Goal: Information Seeking & Learning: Learn about a topic

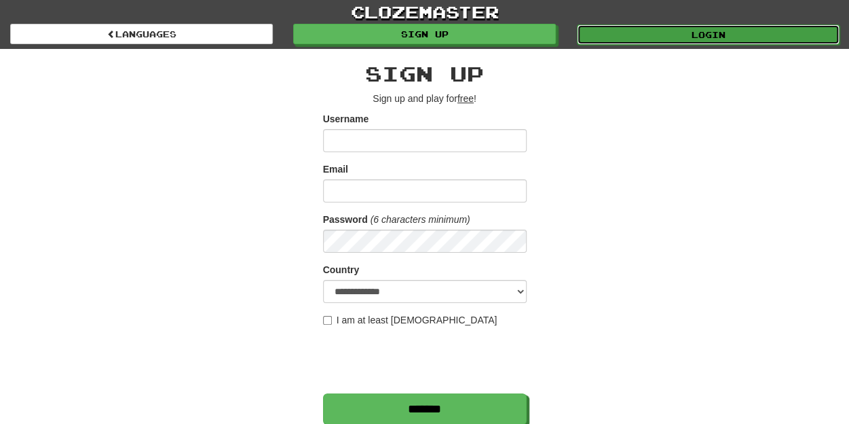
click at [736, 31] on link "Login" at bounding box center [708, 34] width 263 height 20
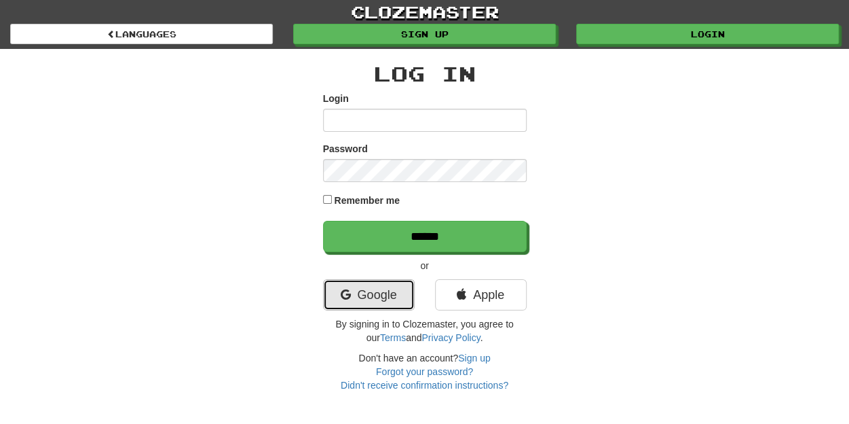
click at [368, 289] on link "Google" at bounding box center [369, 294] width 92 height 31
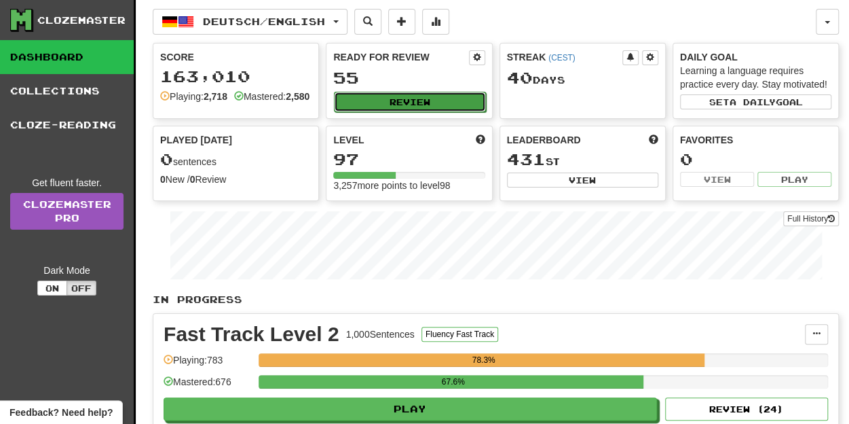
click at [413, 99] on button "Review" at bounding box center [409, 102] width 151 height 20
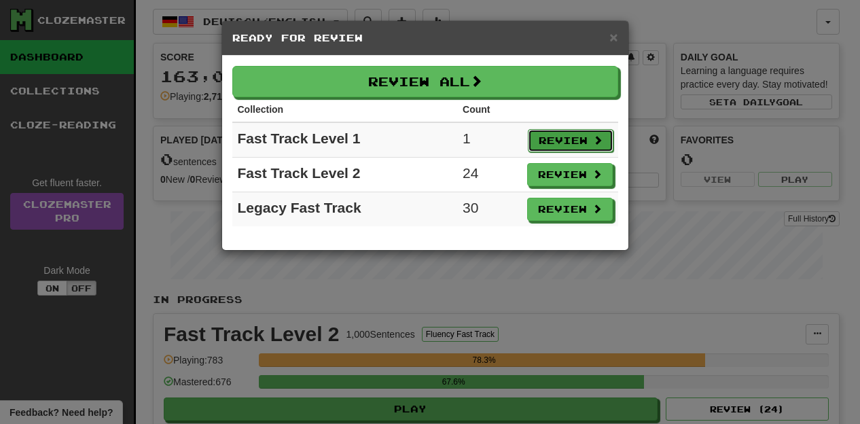
click at [593, 138] on span at bounding box center [598, 140] width 10 height 10
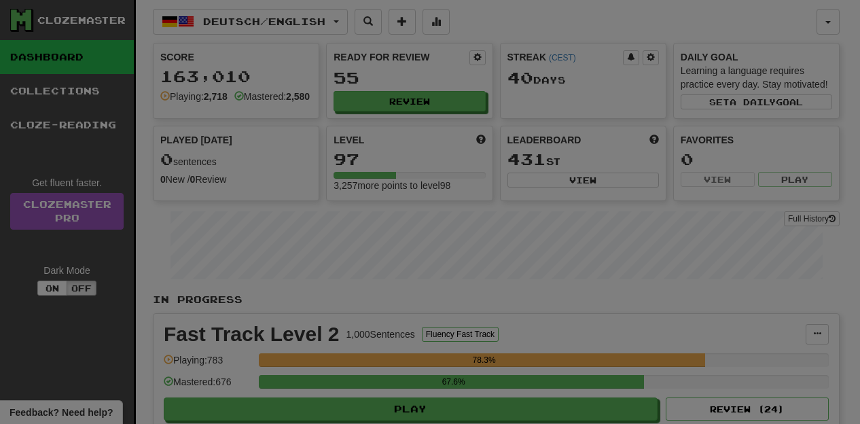
select select "**"
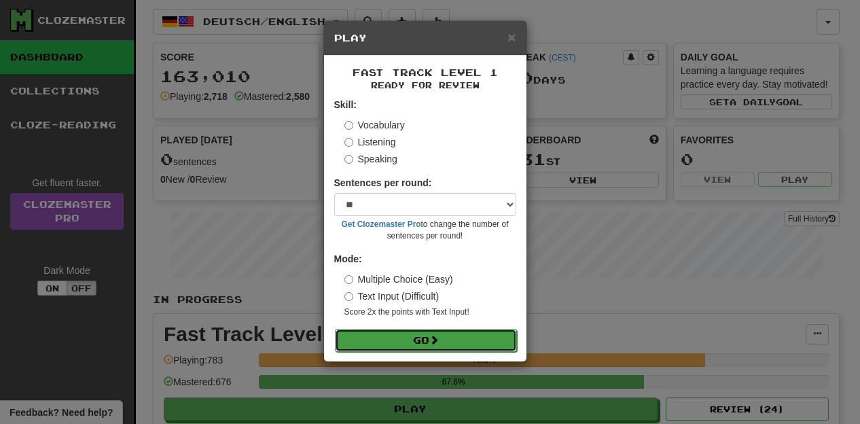
click at [462, 334] on button "Go" at bounding box center [426, 340] width 182 height 23
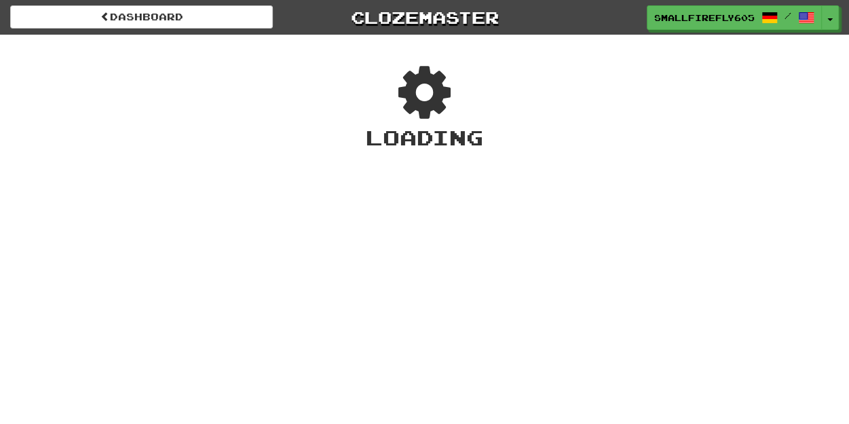
click at [499, 143] on div "Loading" at bounding box center [424, 137] width 849 height 29
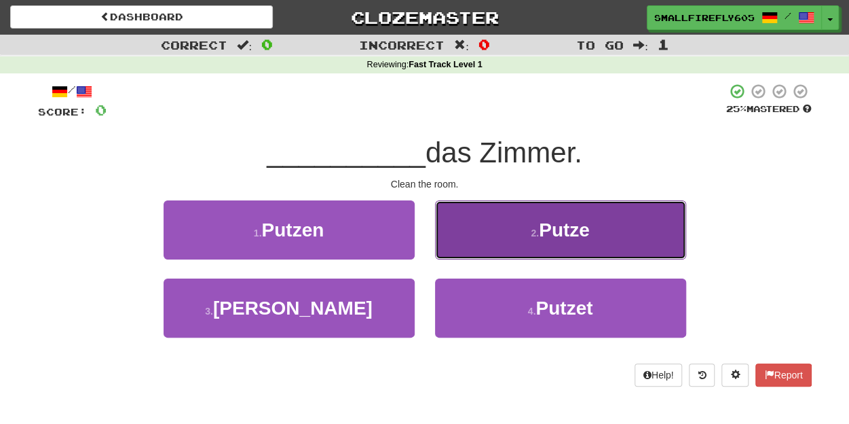
click at [541, 231] on span "Putze" at bounding box center [564, 229] width 51 height 21
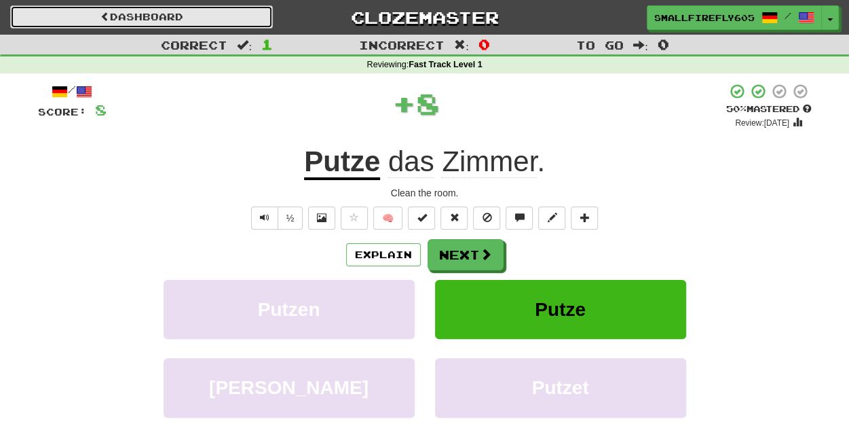
click at [196, 23] on link "Dashboard" at bounding box center [141, 16] width 263 height 23
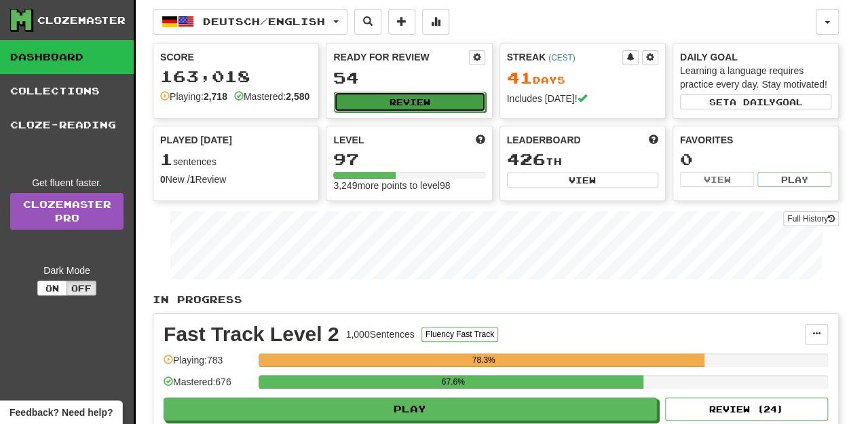
click at [426, 109] on button "Review" at bounding box center [409, 102] width 151 height 20
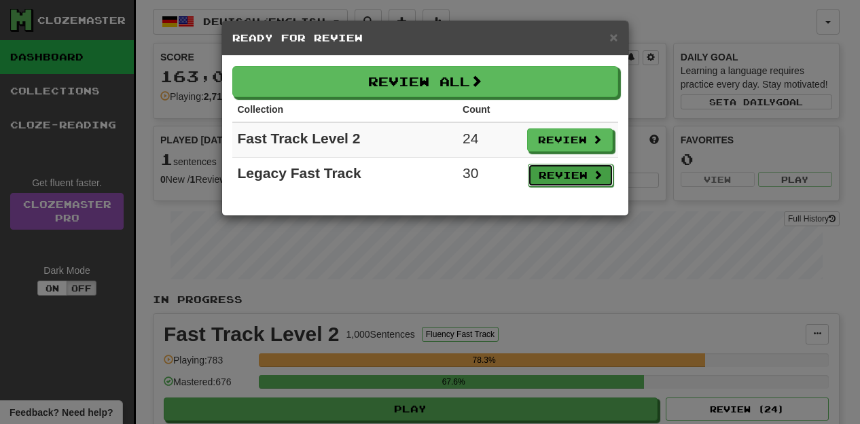
click at [570, 175] on button "Review" at bounding box center [571, 175] width 86 height 23
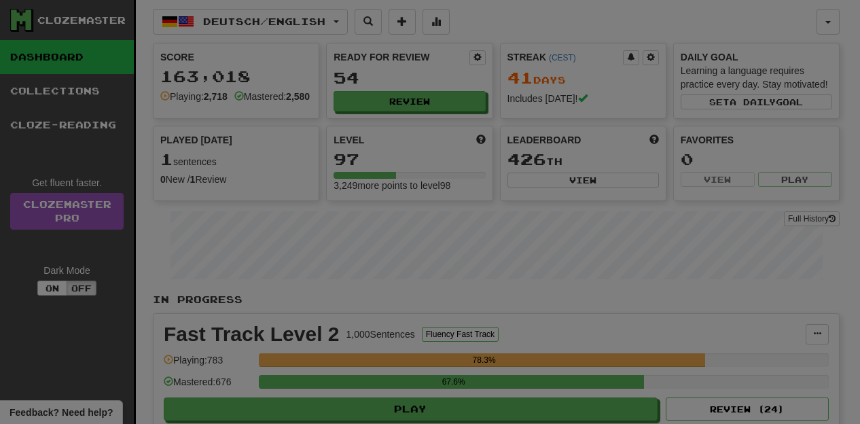
select select "**"
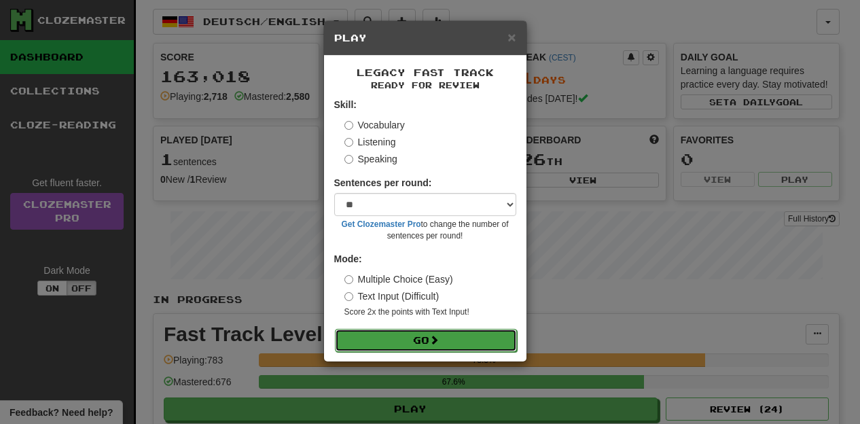
click at [412, 346] on button "Go" at bounding box center [426, 340] width 182 height 23
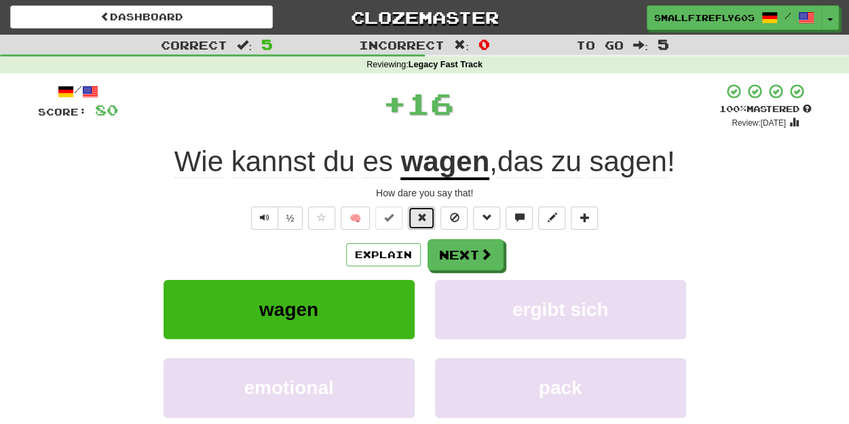
click at [414, 220] on button at bounding box center [421, 217] width 27 height 23
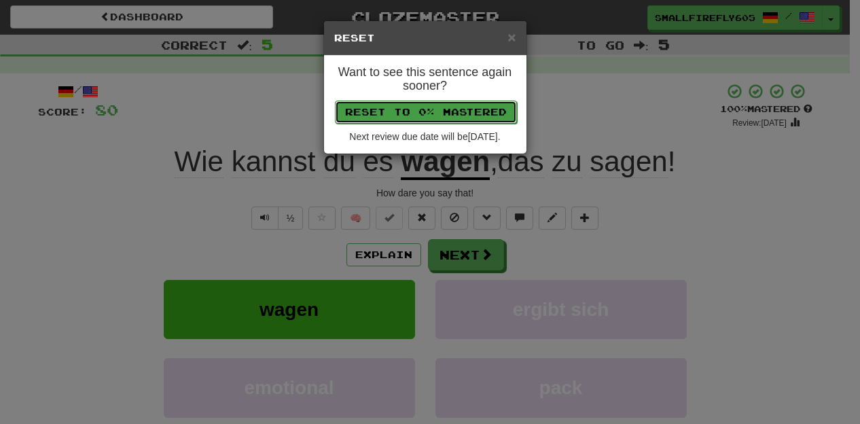
click at [439, 112] on button "Reset to 0% Mastered" at bounding box center [426, 111] width 182 height 23
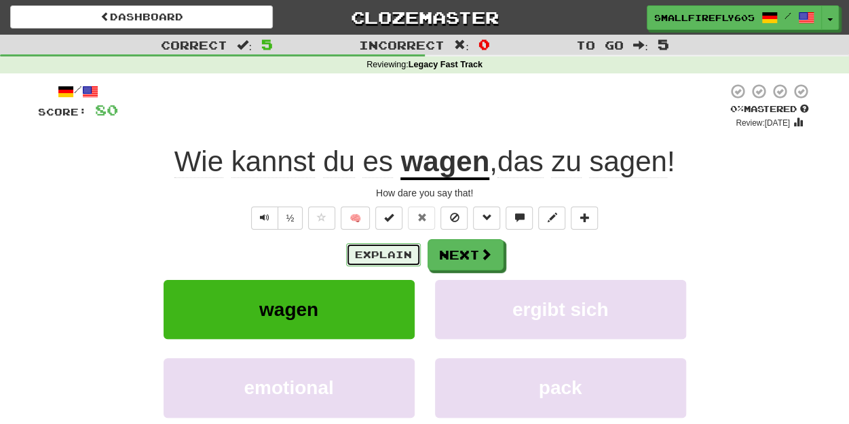
click at [392, 253] on button "Explain" at bounding box center [383, 254] width 75 height 23
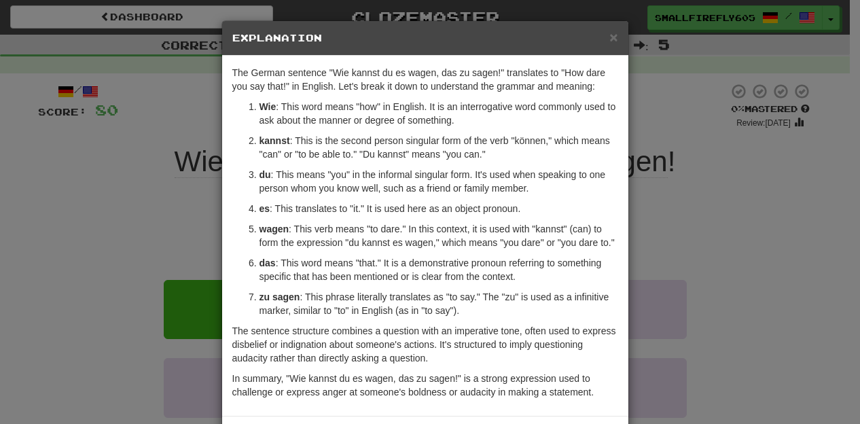
click at [498, 100] on p "Wie : This word means "how" in English. It is an interrogative word commonly us…" at bounding box center [438, 113] width 359 height 27
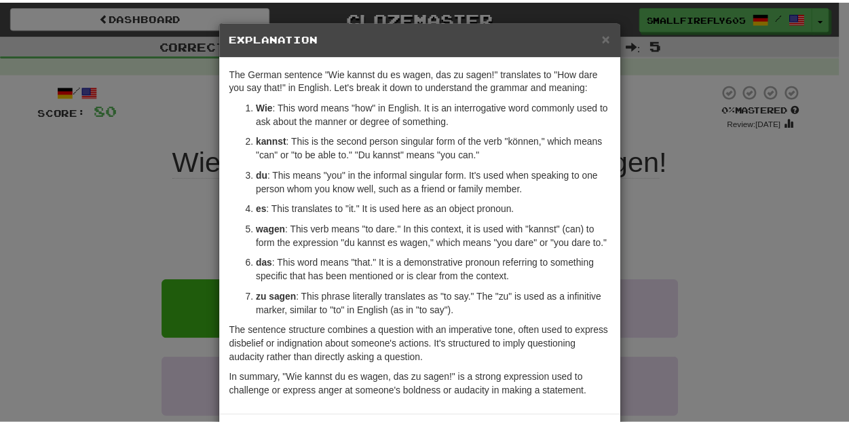
scroll to position [56, 0]
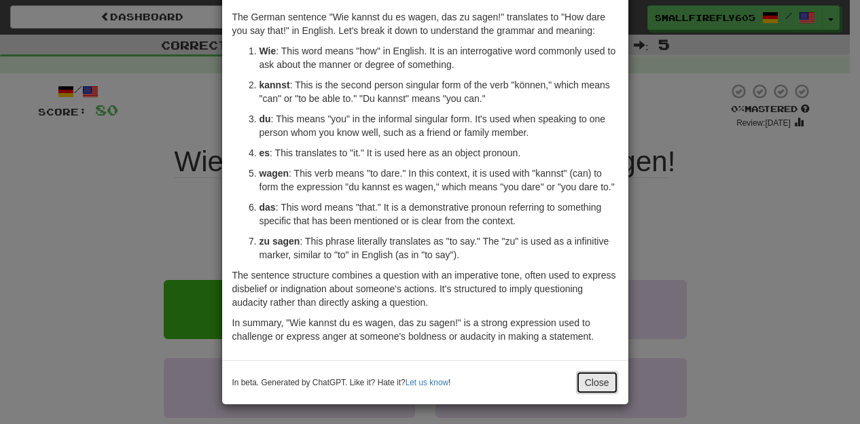
click at [593, 376] on button "Close" at bounding box center [597, 382] width 42 height 23
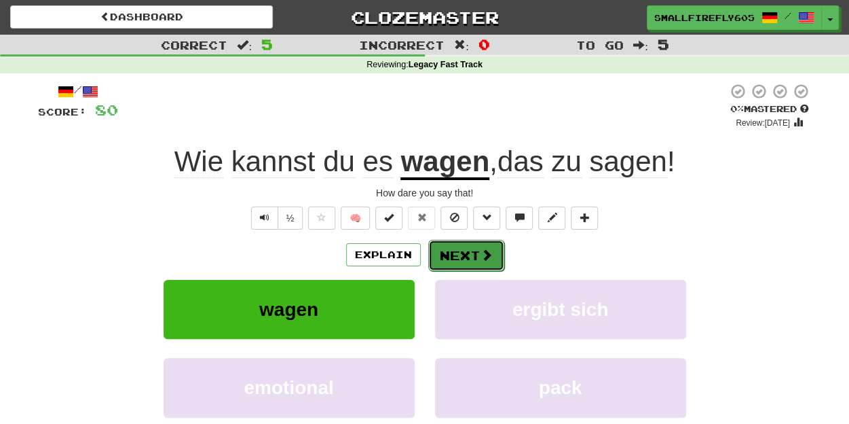
click at [486, 253] on span at bounding box center [487, 255] width 12 height 12
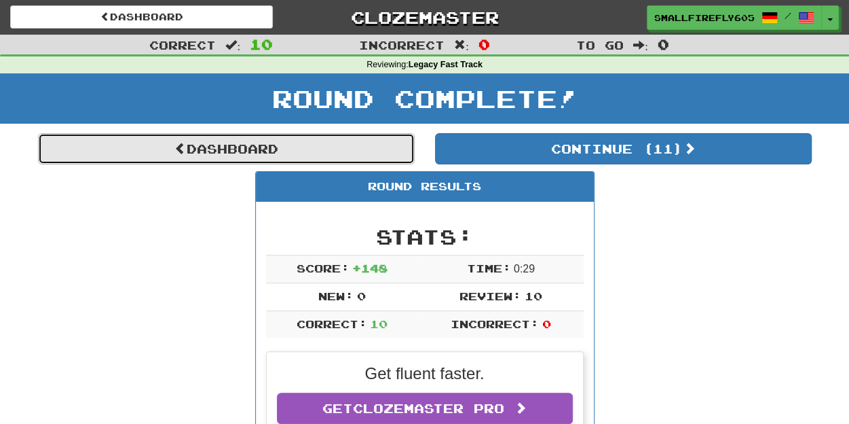
click at [204, 151] on link "Dashboard" at bounding box center [226, 148] width 377 height 31
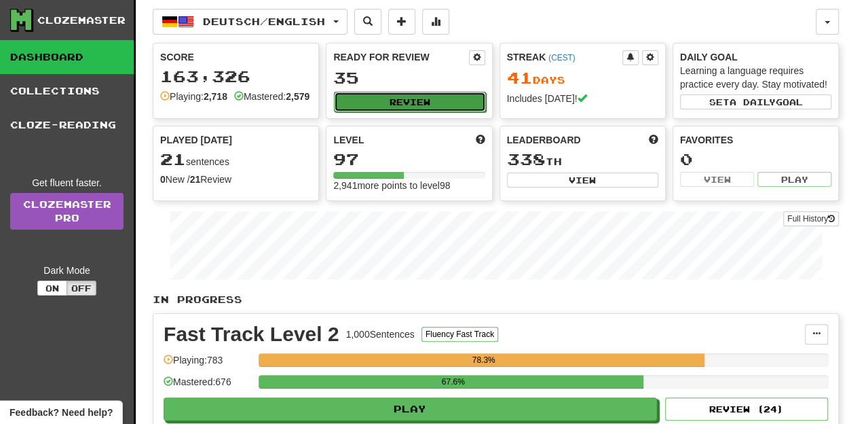
click at [411, 100] on button "Review" at bounding box center [409, 102] width 151 height 20
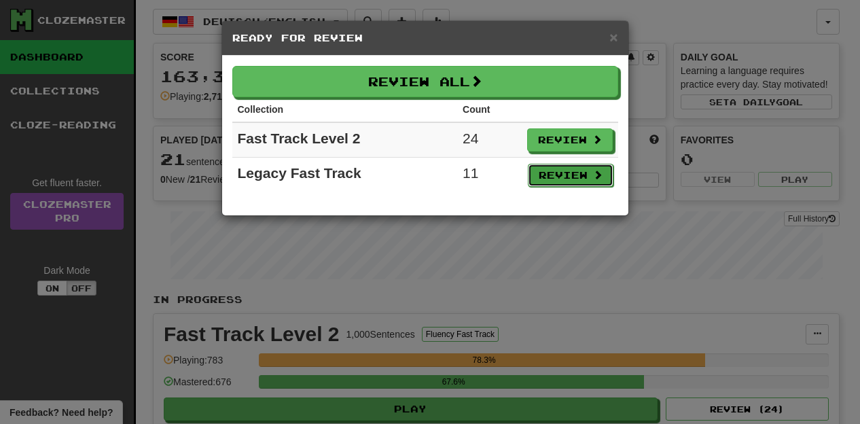
click at [570, 172] on button "Review" at bounding box center [571, 175] width 86 height 23
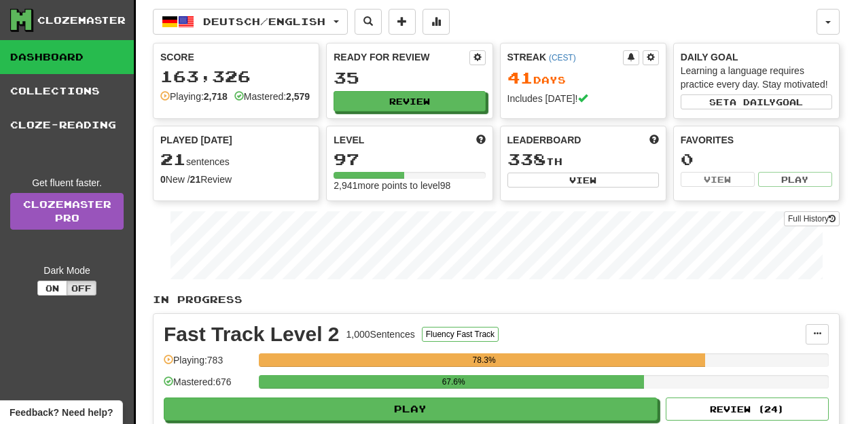
select select "**"
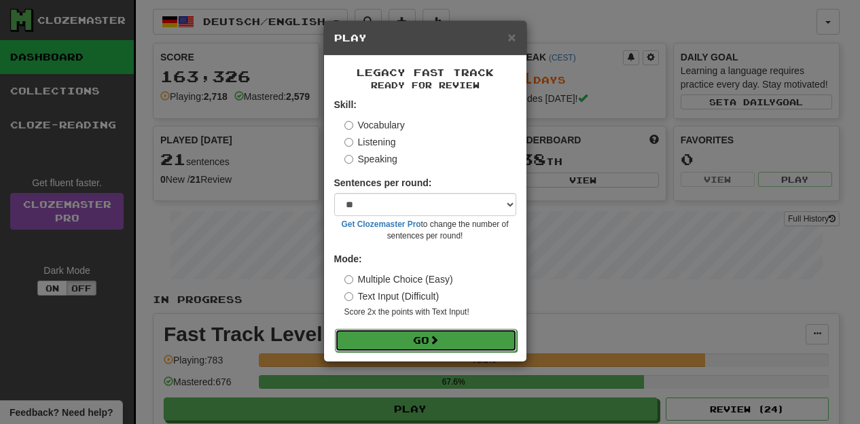
click at [451, 335] on button "Go" at bounding box center [426, 340] width 182 height 23
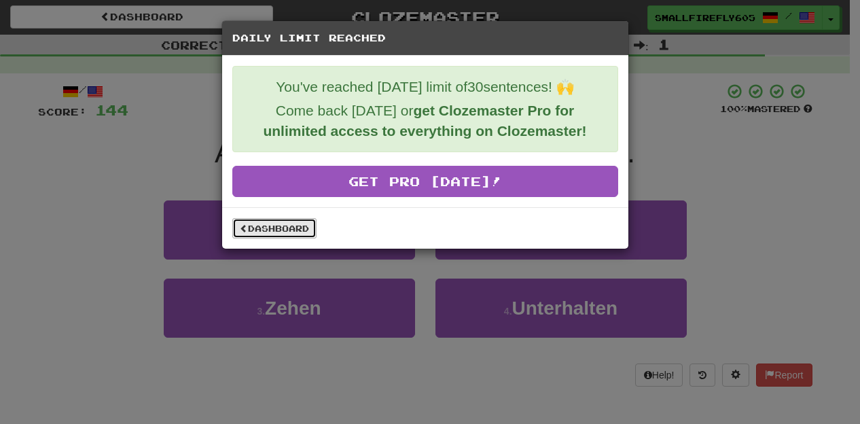
click at [234, 229] on link "Dashboard" at bounding box center [274, 228] width 84 height 20
